Goal: Entertainment & Leisure: Consume media (video, audio)

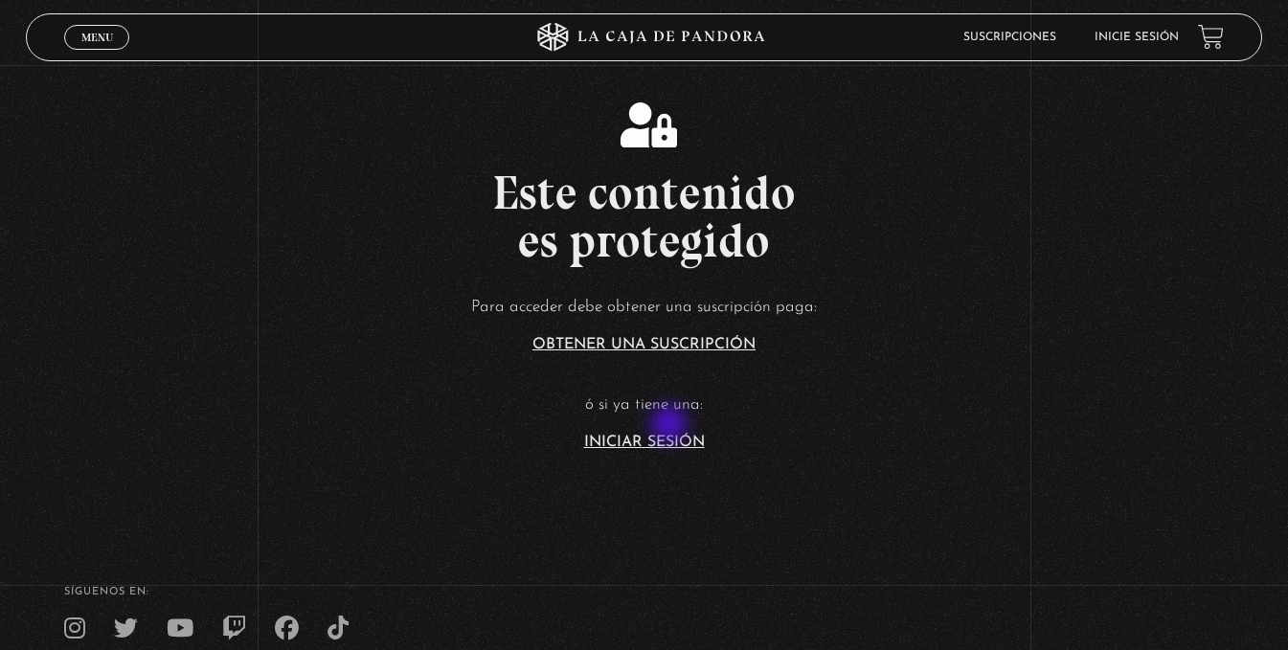
click at [668, 435] on link "Iniciar Sesión" at bounding box center [644, 442] width 121 height 15
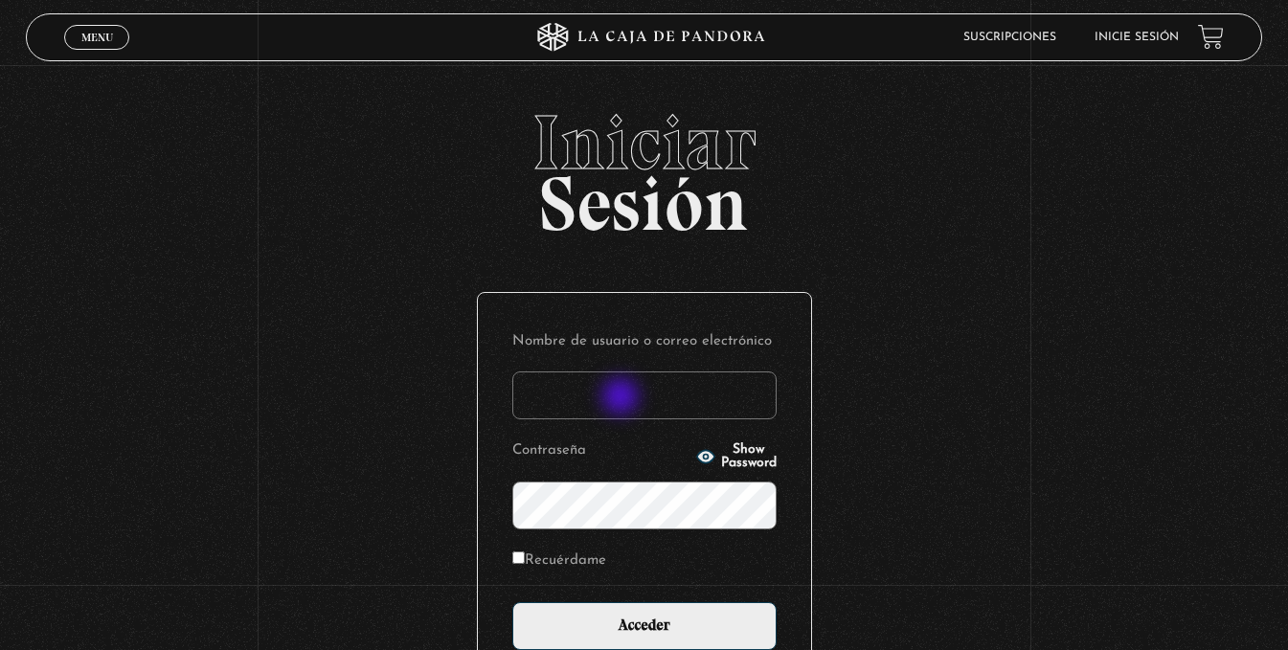
click at [623, 398] on input "Nombre de usuario o correo electrónico" at bounding box center [644, 396] width 264 height 48
type input "j.ramos5452@gmail.com"
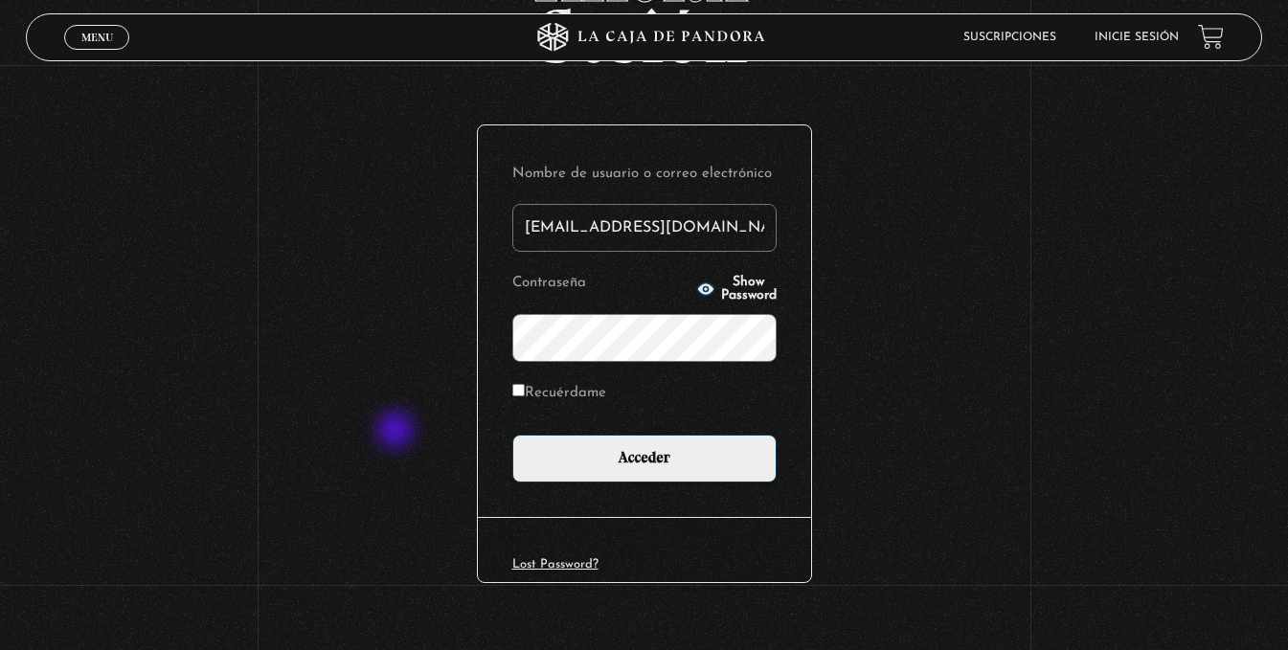
scroll to position [192, 0]
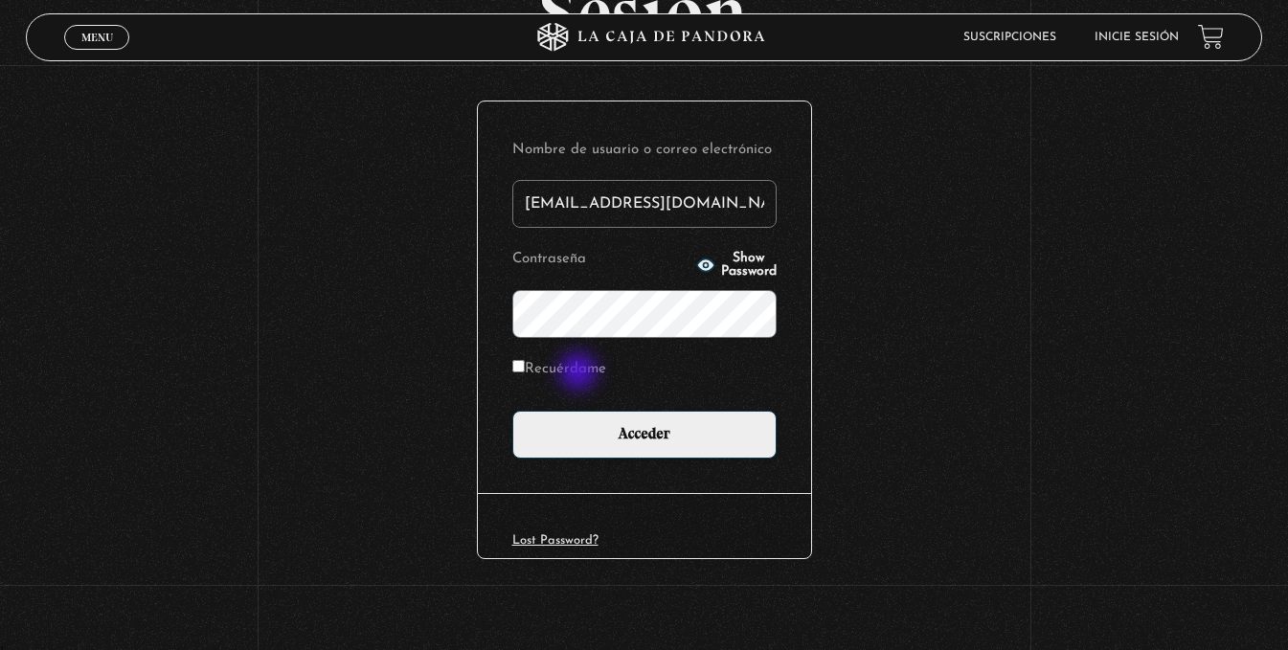
click at [580, 371] on label "Recuérdame" at bounding box center [559, 370] width 94 height 30
click at [525, 371] on input "Recuérdame" at bounding box center [518, 366] width 12 height 12
checkbox input "true"
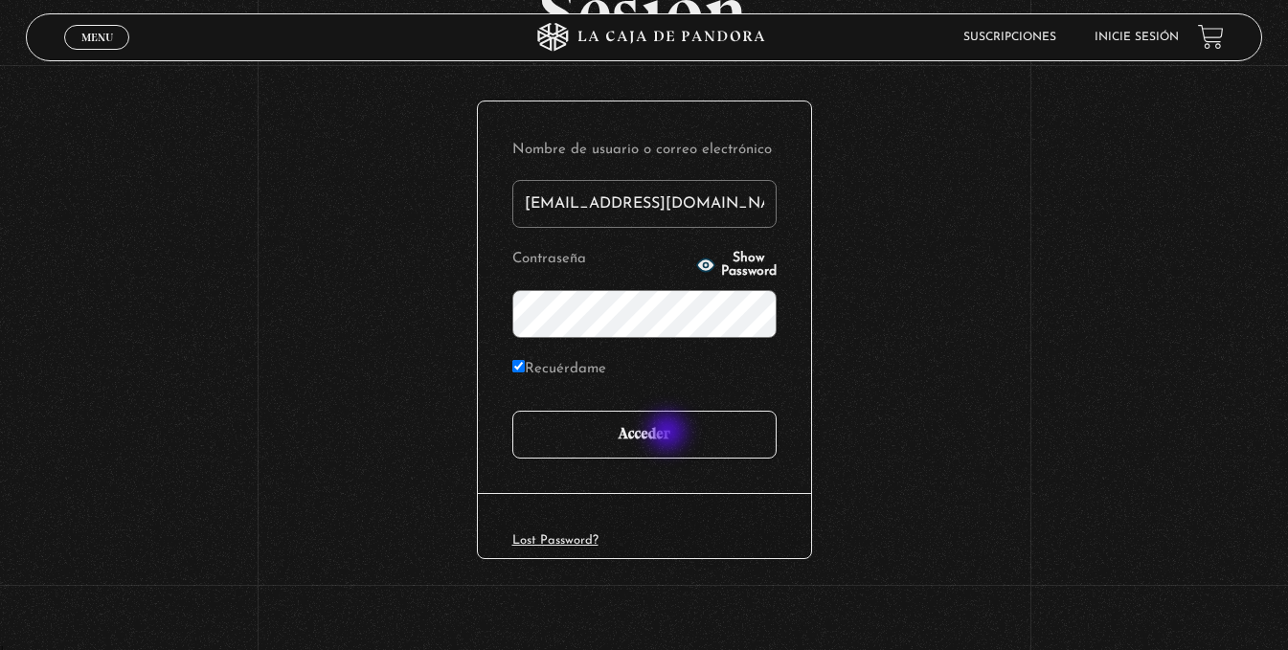
click at [671, 439] on input "Acceder" at bounding box center [644, 435] width 264 height 48
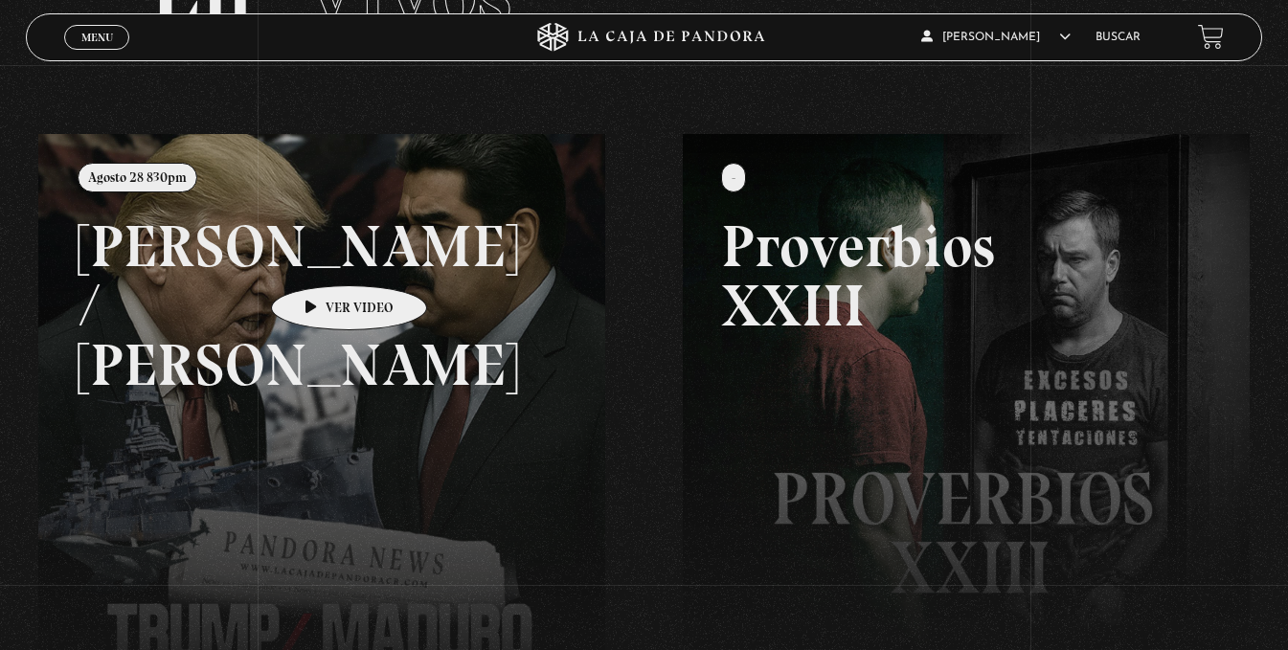
scroll to position [96, 0]
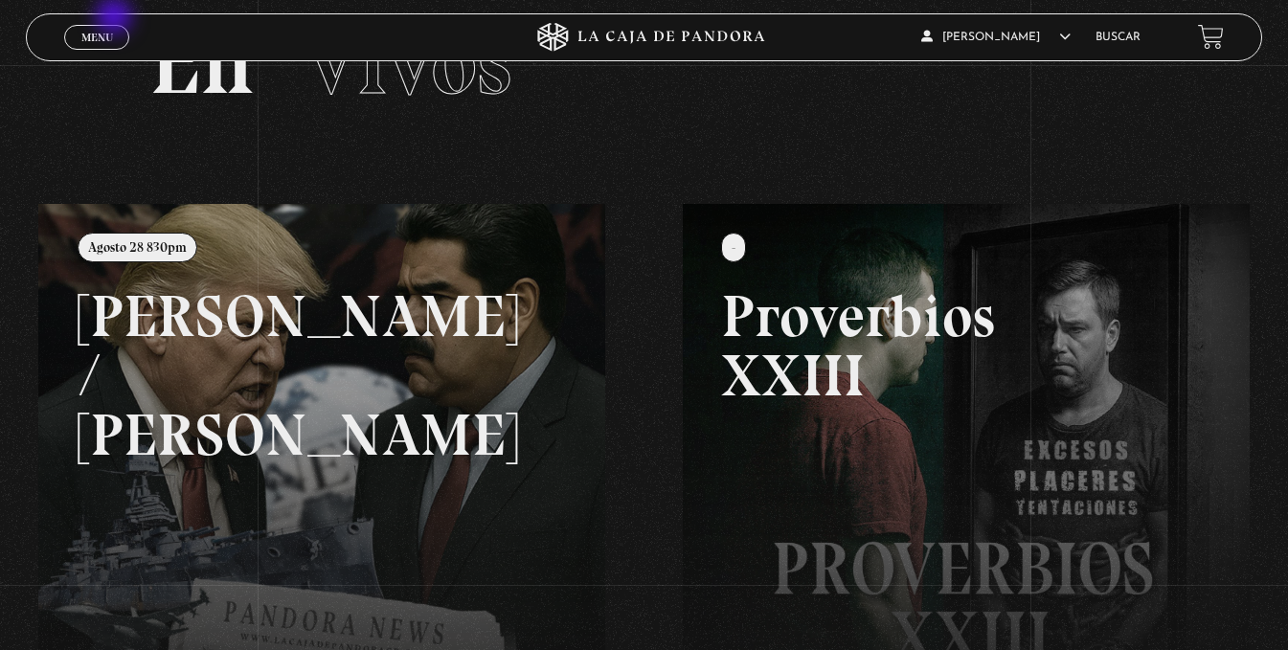
click at [108, 32] on span "Menu" at bounding box center [97, 37] width 32 height 11
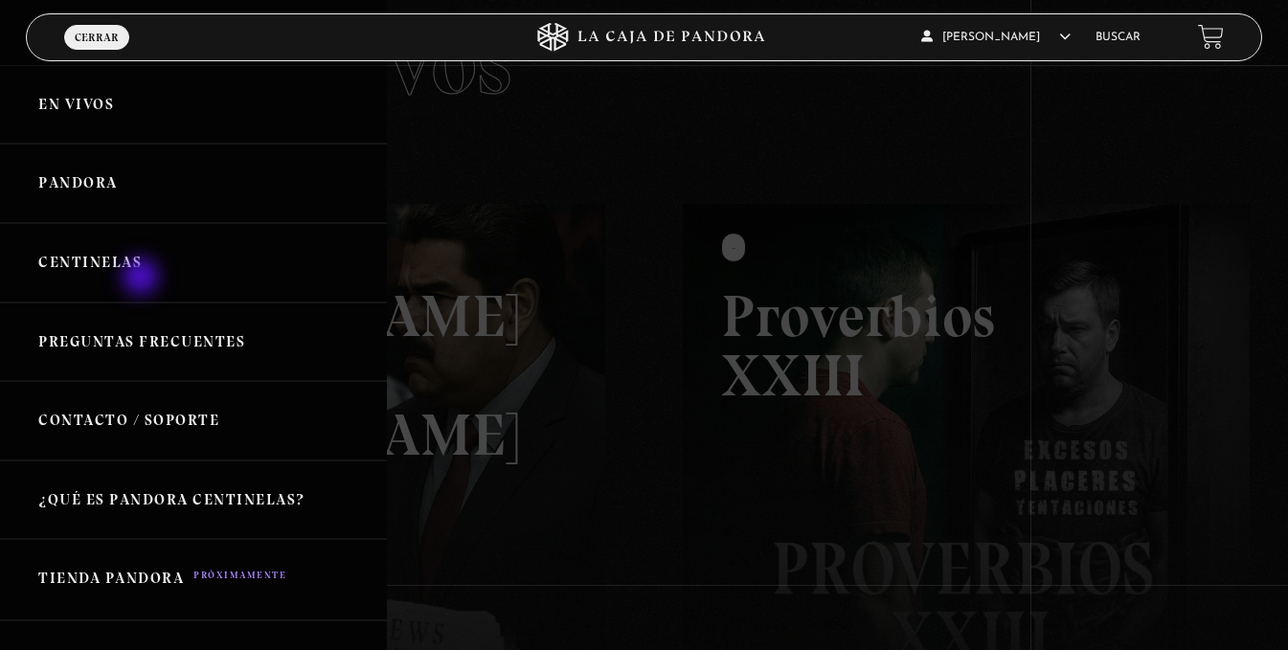
click at [130, 266] on link "Centinelas" at bounding box center [193, 262] width 387 height 79
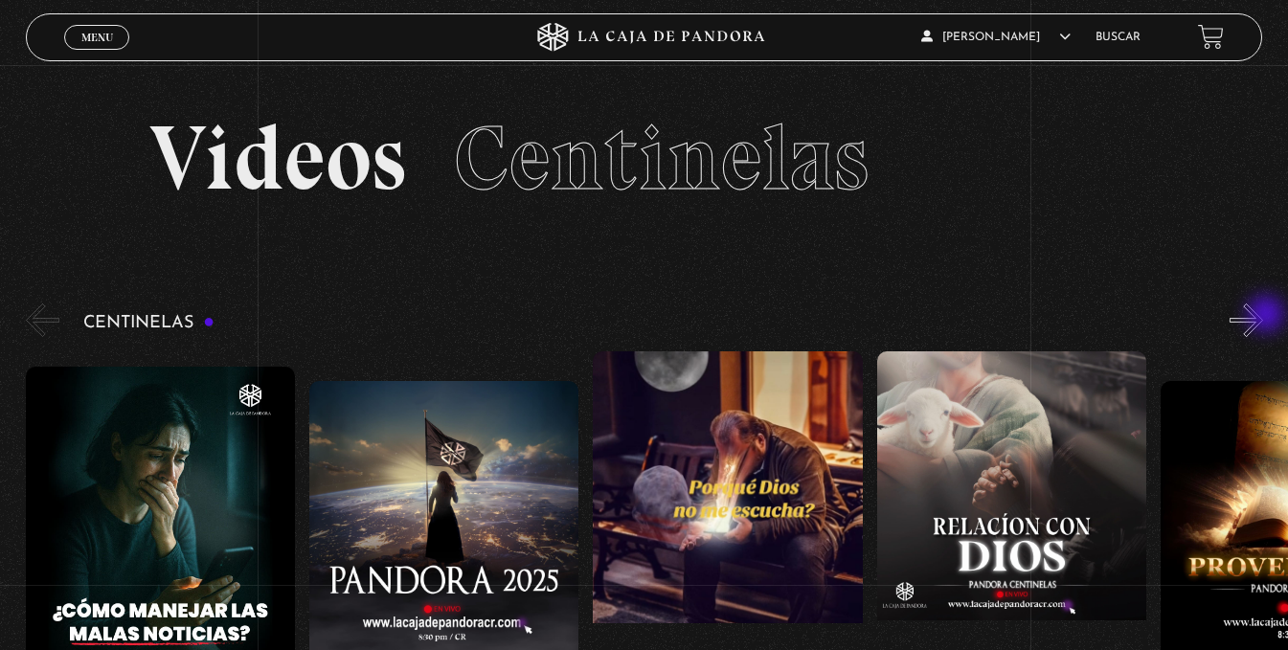
click at [1263, 316] on button "»" at bounding box center [1247, 321] width 34 height 34
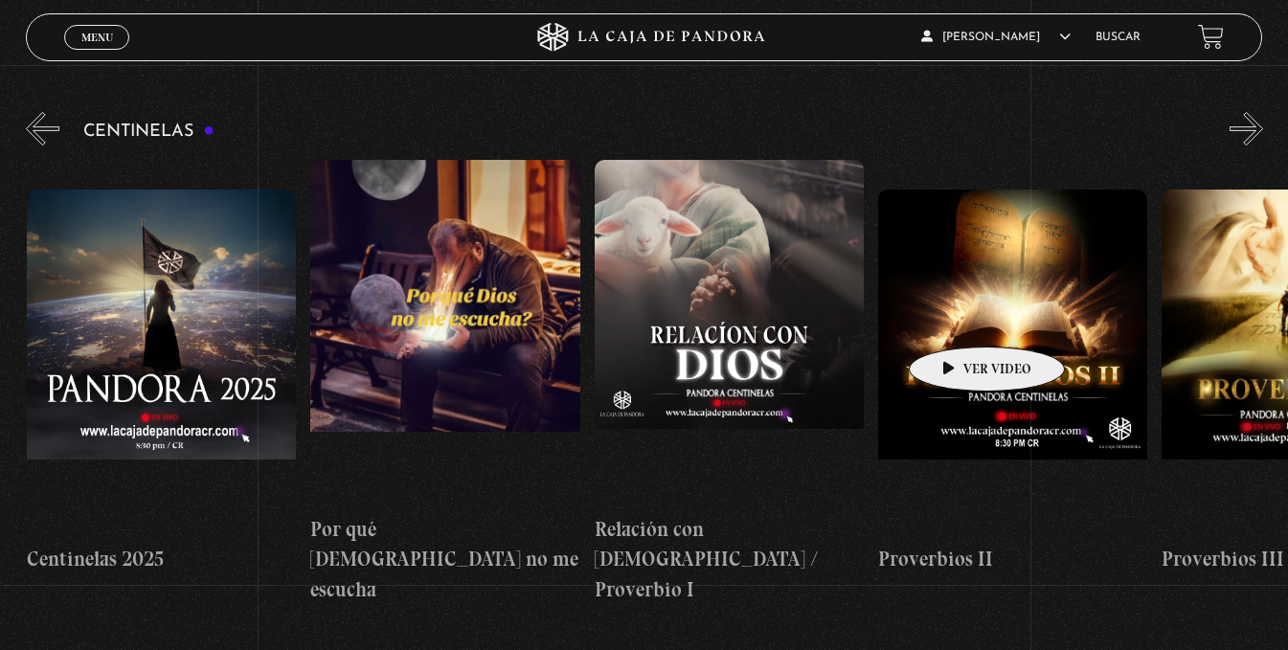
scroll to position [0, 284]
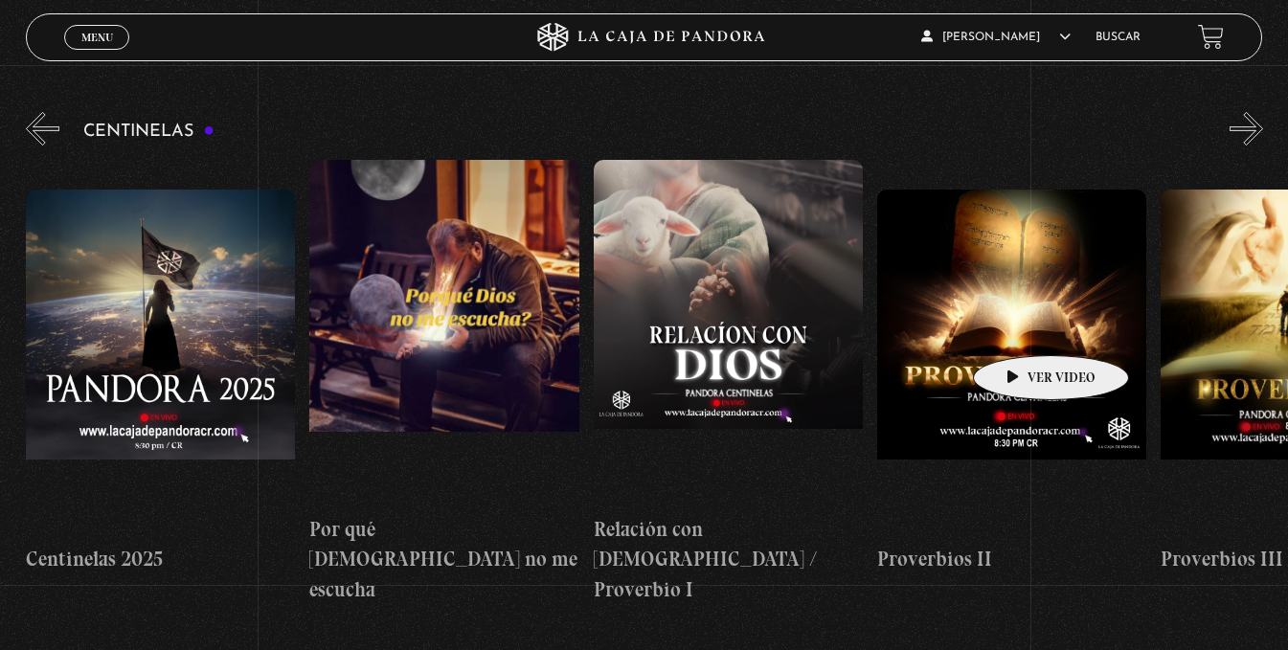
click at [1021, 327] on figure at bounding box center [1011, 362] width 269 height 345
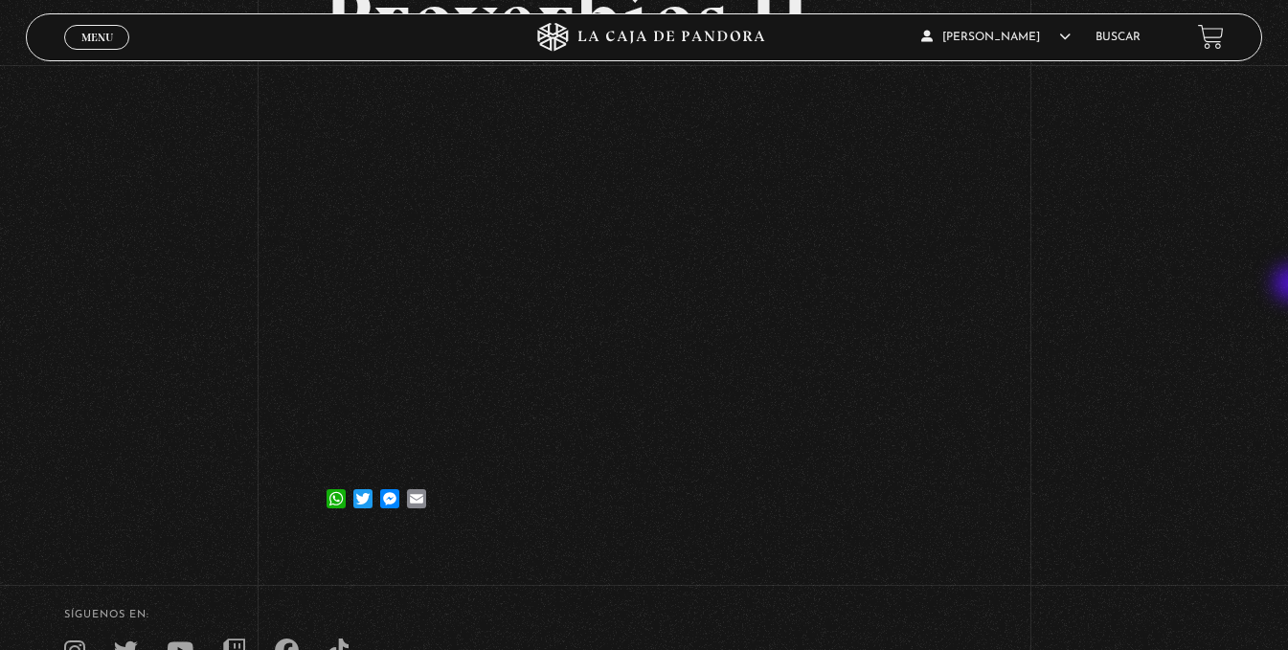
scroll to position [182, 0]
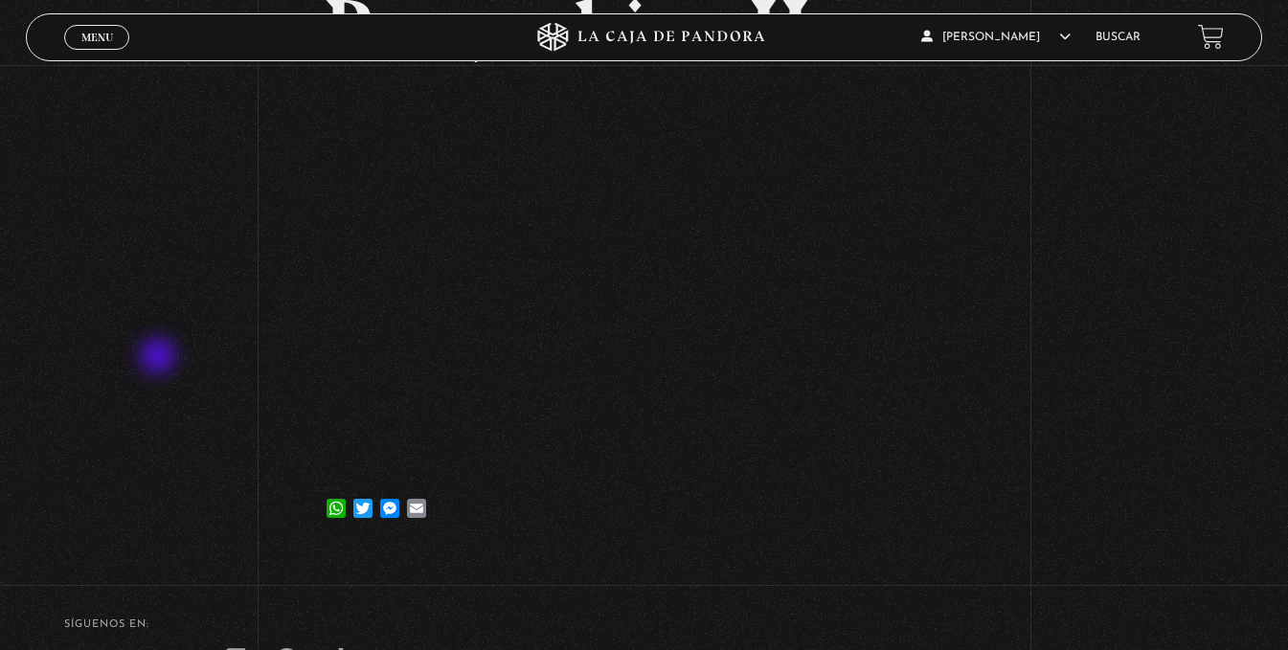
click at [160, 358] on div "Volver [DATE] Proverbios II WhatsApp Twitter Messenger Email" at bounding box center [644, 217] width 1288 height 669
click at [884, 539] on div "Volver [DATE] Proverbios II WhatsApp Twitter Messenger Email" at bounding box center [644, 250] width 643 height 604
click at [160, 321] on div "Volver [DATE] Proverbios II WhatsApp Twitter Messenger Email" at bounding box center [644, 217] width 1288 height 669
click at [192, 310] on div "Volver [DATE] Proverbios II WhatsApp Twitter Messenger Email" at bounding box center [644, 217] width 1288 height 669
click at [232, 395] on div "Volver [DATE] Proverbios II WhatsApp Twitter Messenger Email" at bounding box center [644, 217] width 1288 height 669
